Goal: Task Accomplishment & Management: Use online tool/utility

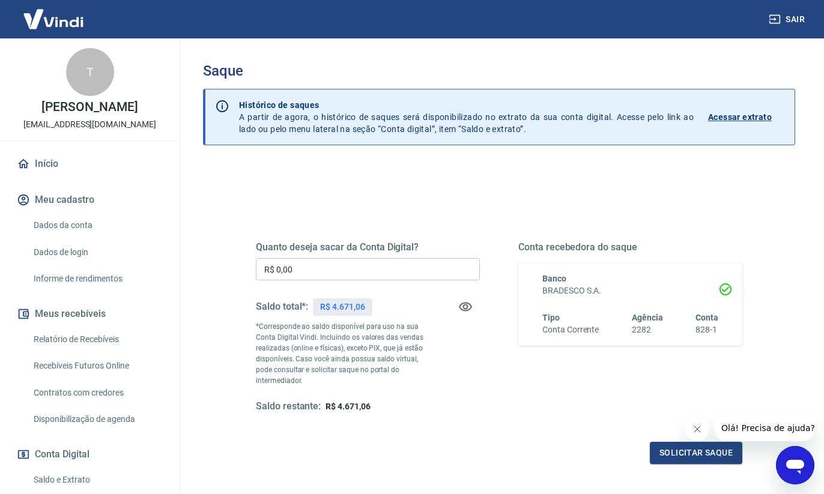
click at [369, 269] on input "R$ 0,00" at bounding box center [368, 269] width 224 height 22
type input "R$ 4.600,00"
click at [674, 457] on button "Solicitar saque" at bounding box center [696, 453] width 92 height 22
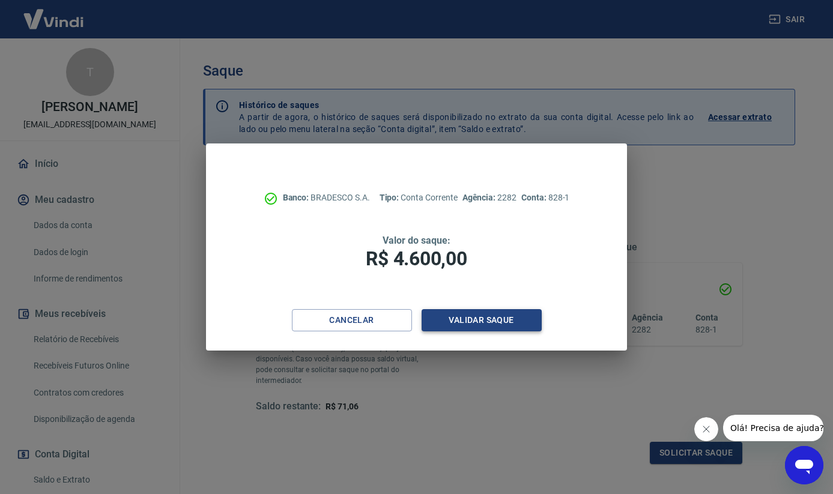
click at [480, 327] on button "Validar saque" at bounding box center [482, 320] width 120 height 22
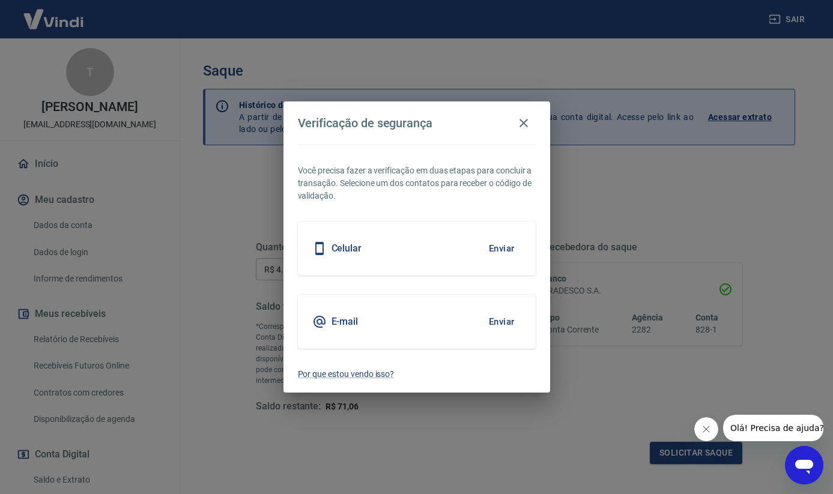
click at [500, 324] on button "Enviar" at bounding box center [501, 321] width 39 height 25
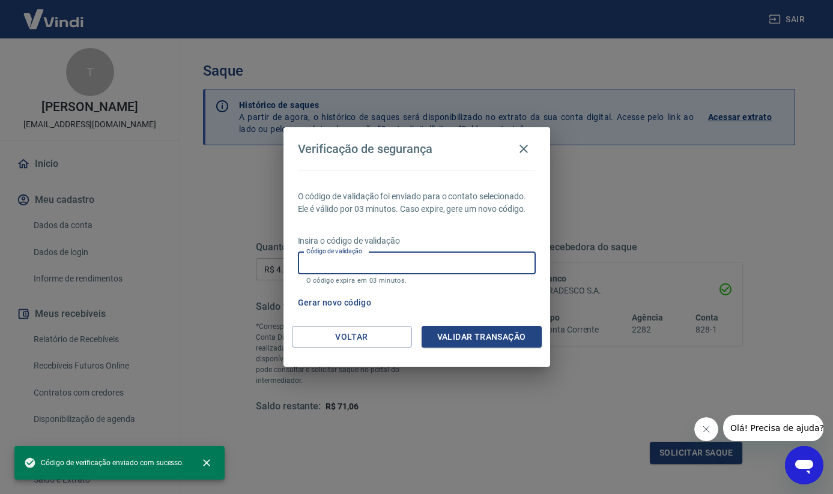
click at [452, 263] on input "Código de validação" at bounding box center [417, 263] width 238 height 22
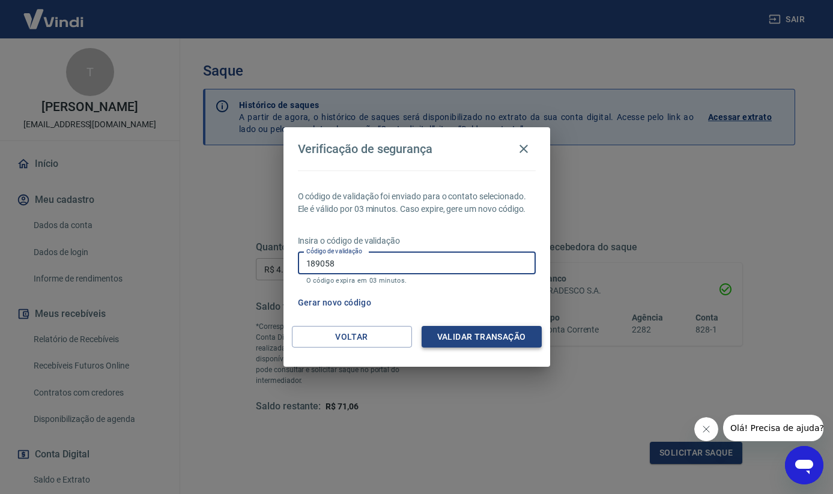
type input "189058"
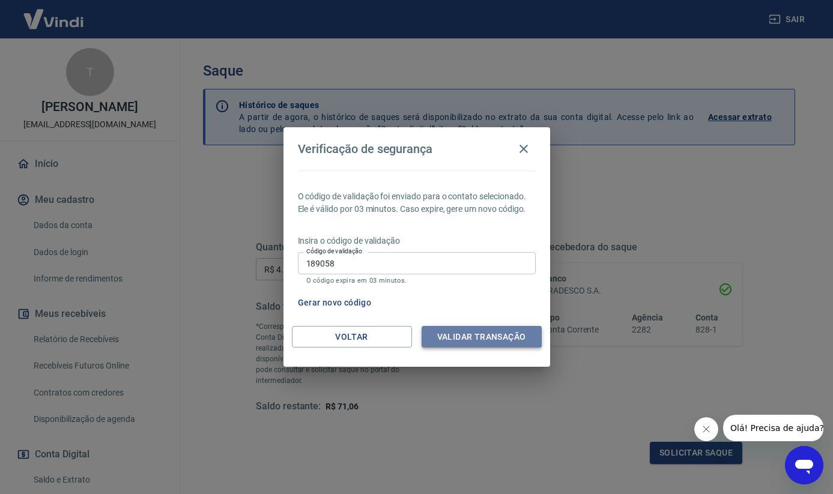
click at [480, 333] on button "Validar transação" at bounding box center [482, 337] width 120 height 22
